Goal: Task Accomplishment & Management: Manage account settings

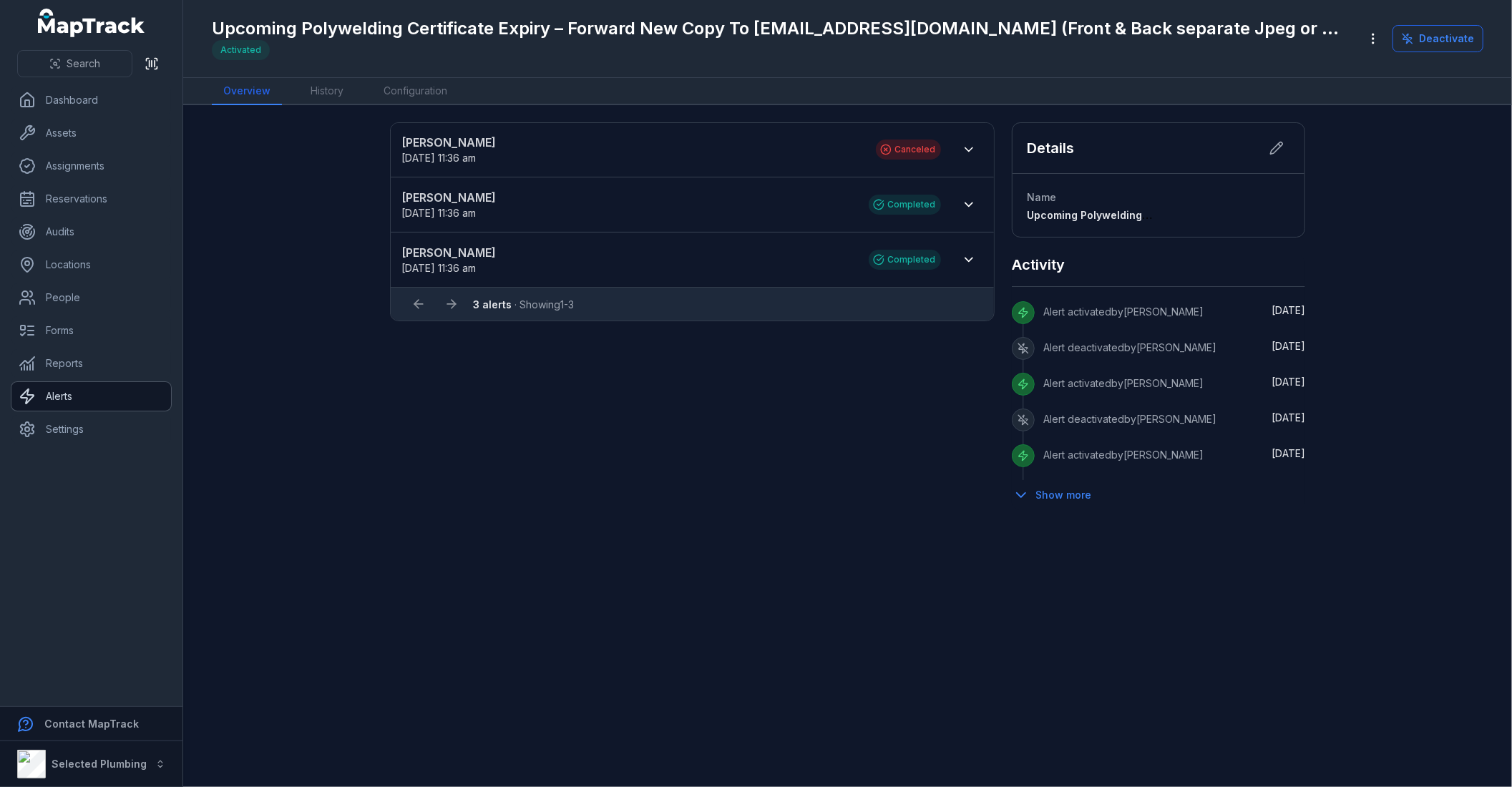
click at [85, 404] on link "Alerts" at bounding box center [91, 396] width 160 height 28
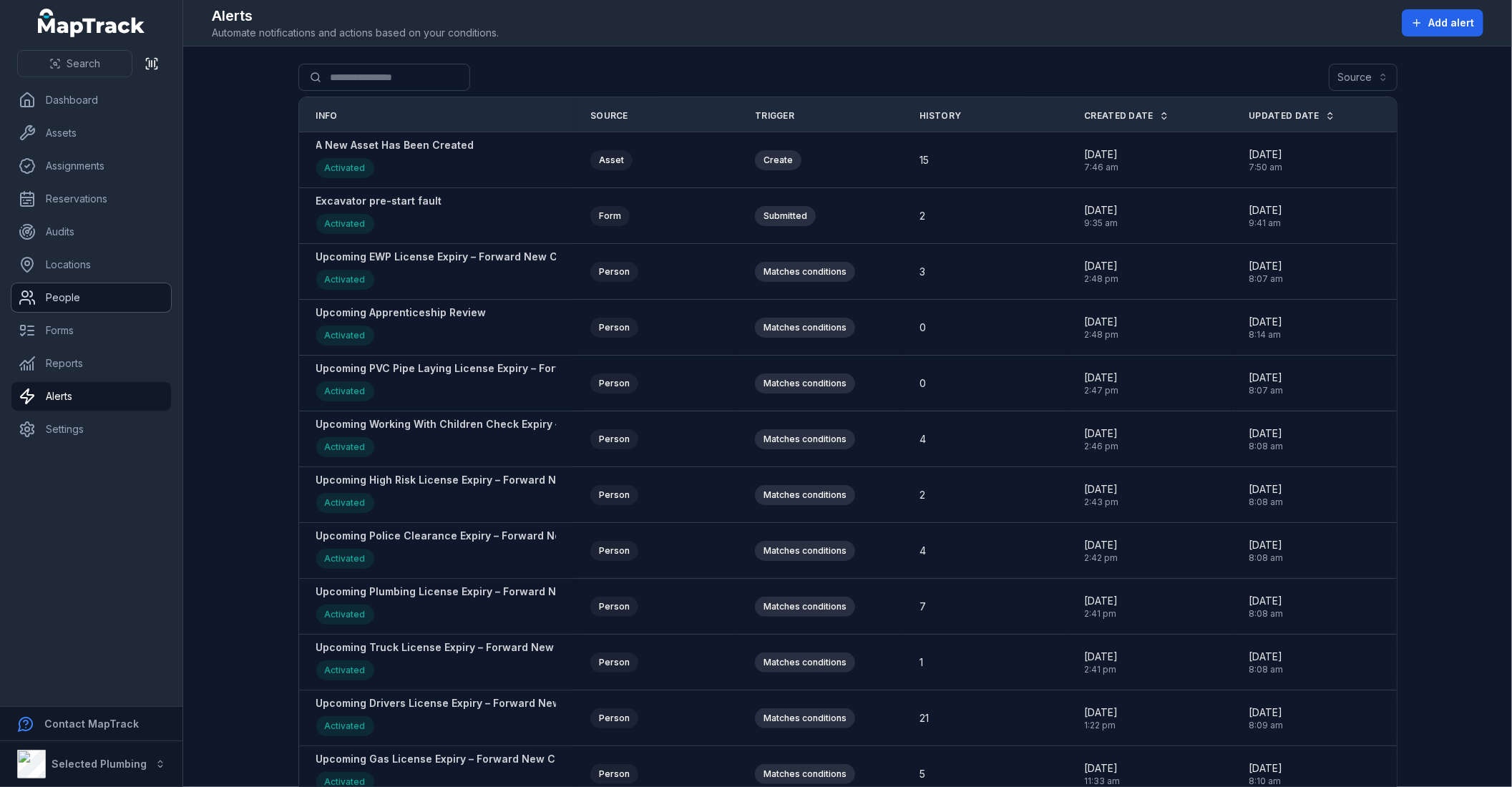
click at [89, 303] on link "People" at bounding box center [91, 298] width 160 height 28
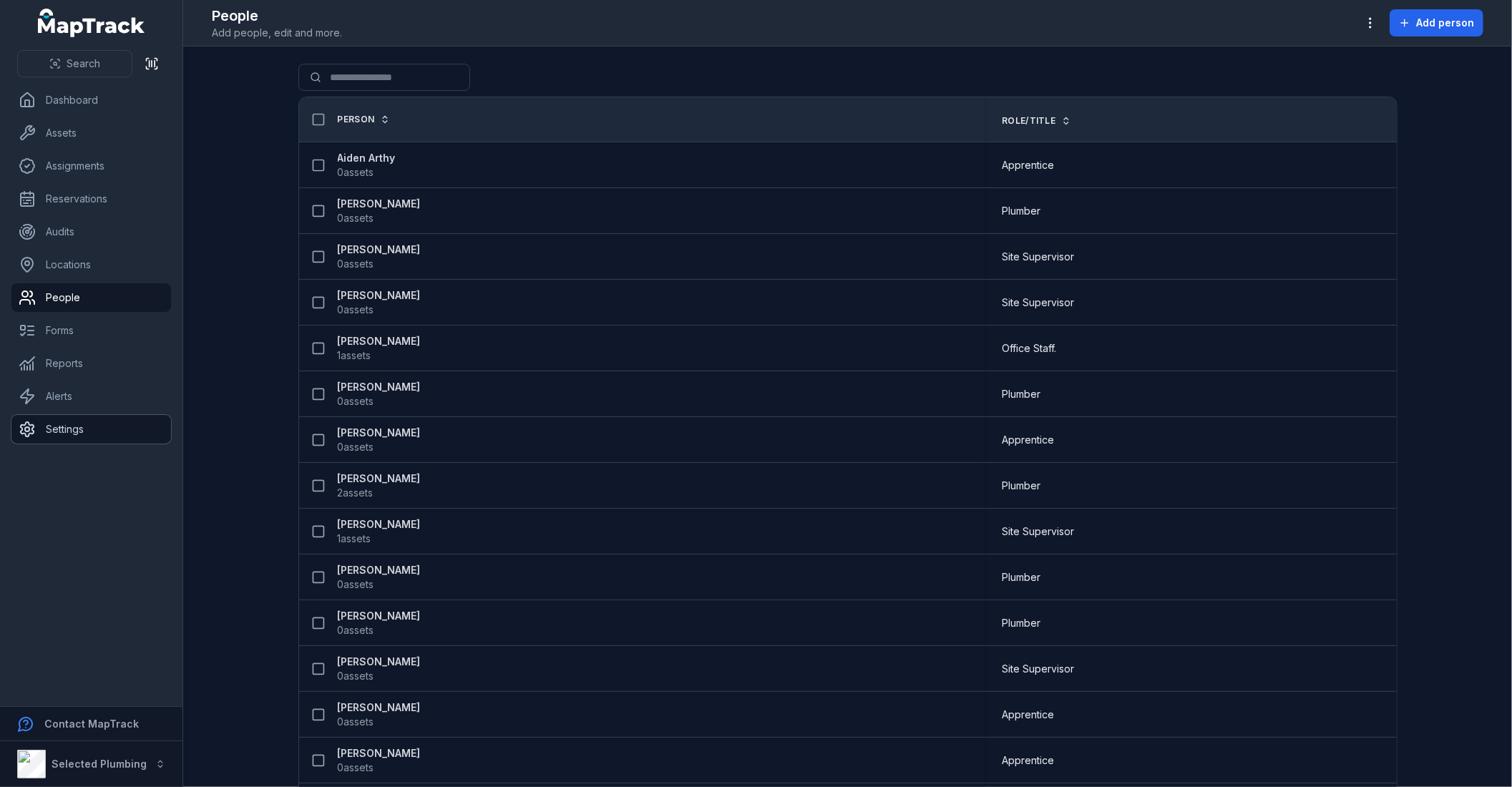
click at [71, 419] on link "Settings" at bounding box center [91, 429] width 160 height 28
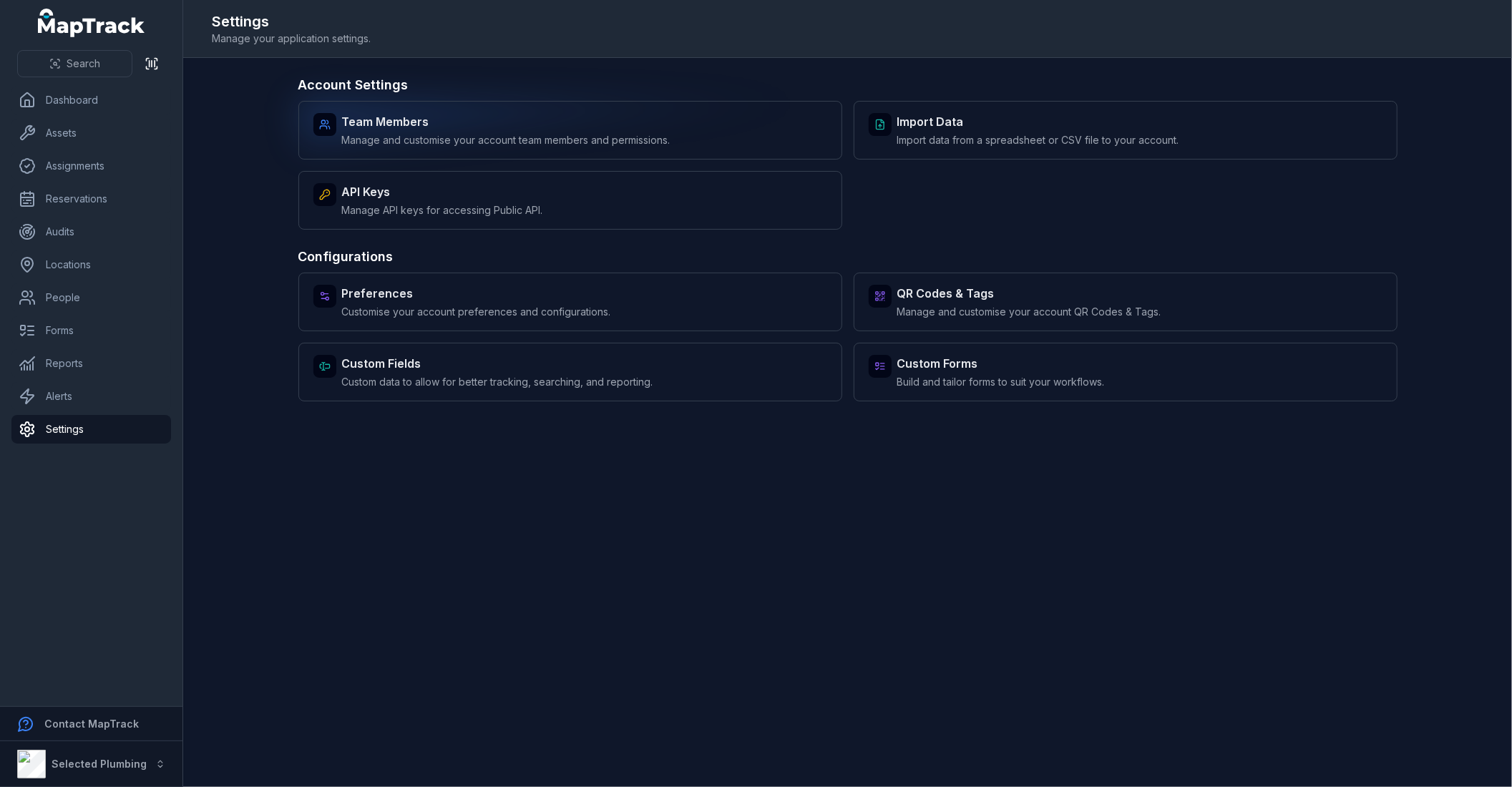
click at [504, 116] on strong "Team Members" at bounding box center [506, 121] width 329 height 17
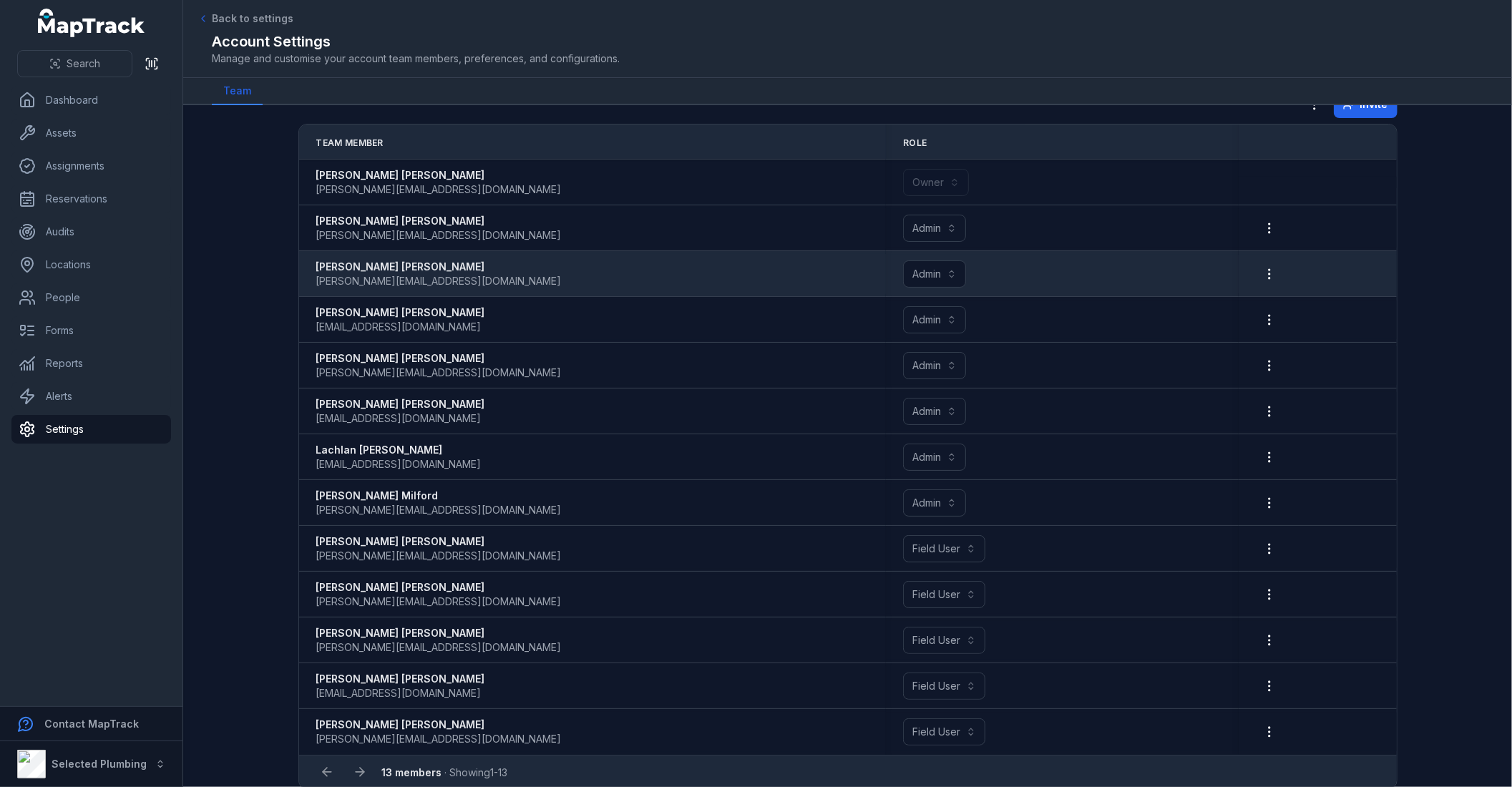
scroll to position [48, 0]
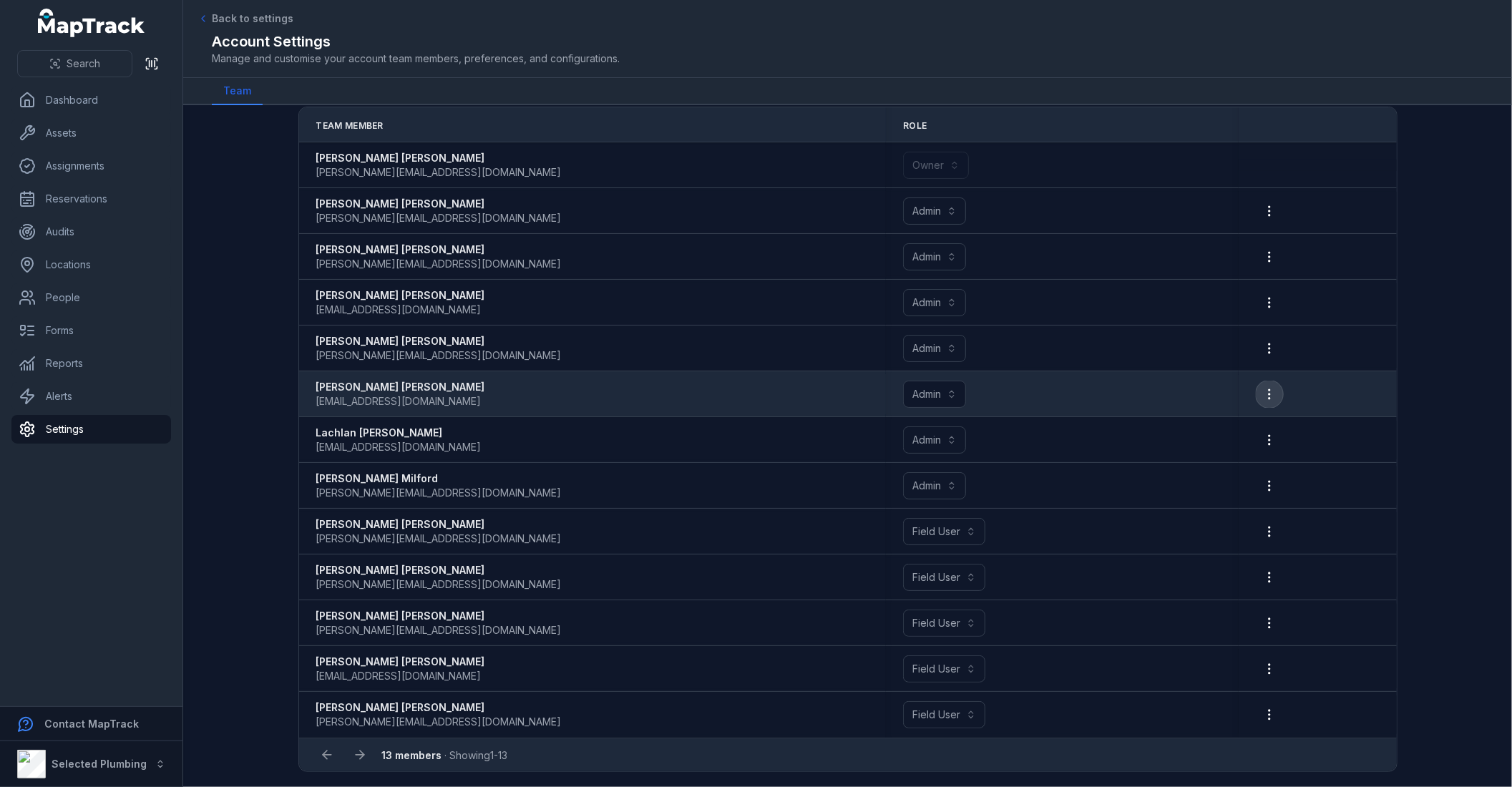
click at [1262, 392] on icon "button" at bounding box center [1269, 394] width 14 height 14
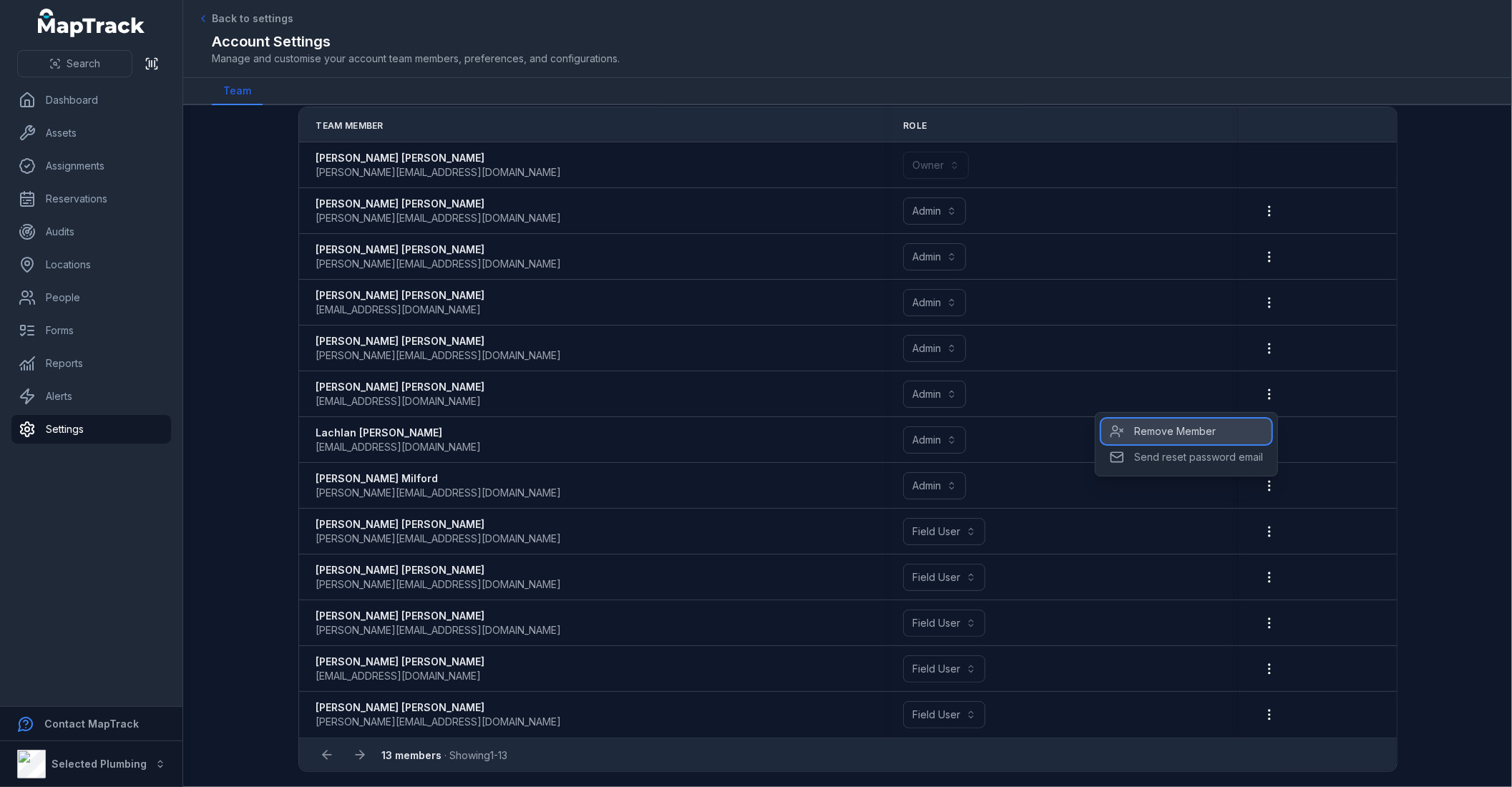
click at [1202, 428] on div "Remove Member" at bounding box center [1186, 431] width 170 height 26
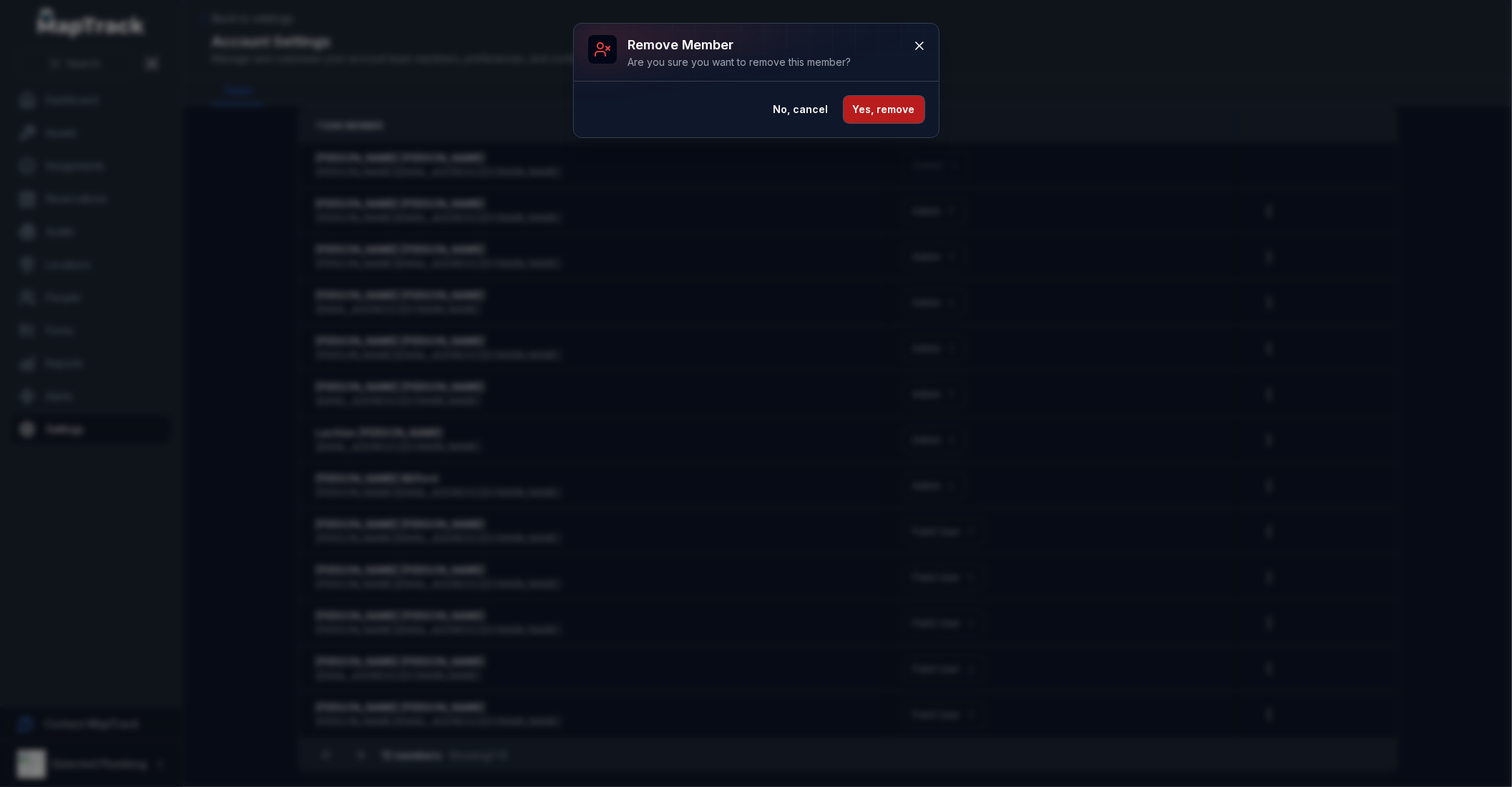
click at [910, 108] on button "Yes, remove" at bounding box center [884, 109] width 81 height 28
